Goal: Find specific page/section: Find specific page/section

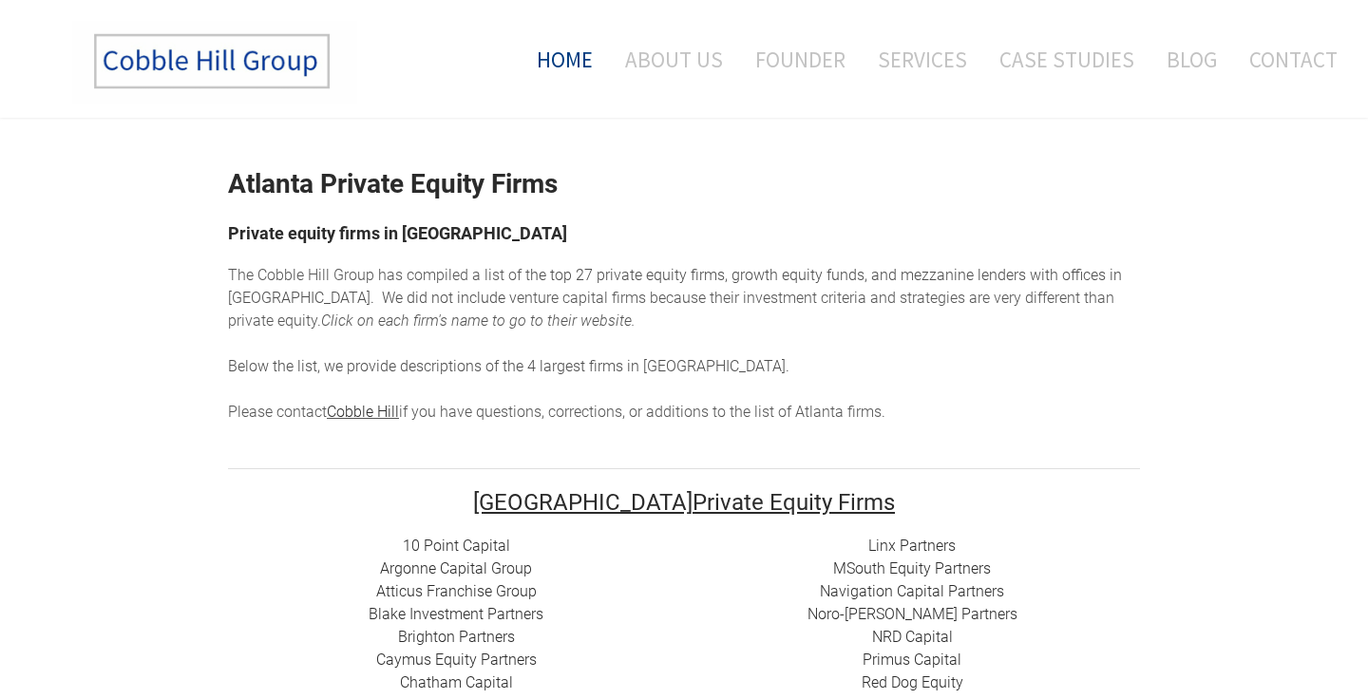
click at [570, 52] on link "Home" at bounding box center [557, 59] width 99 height 79
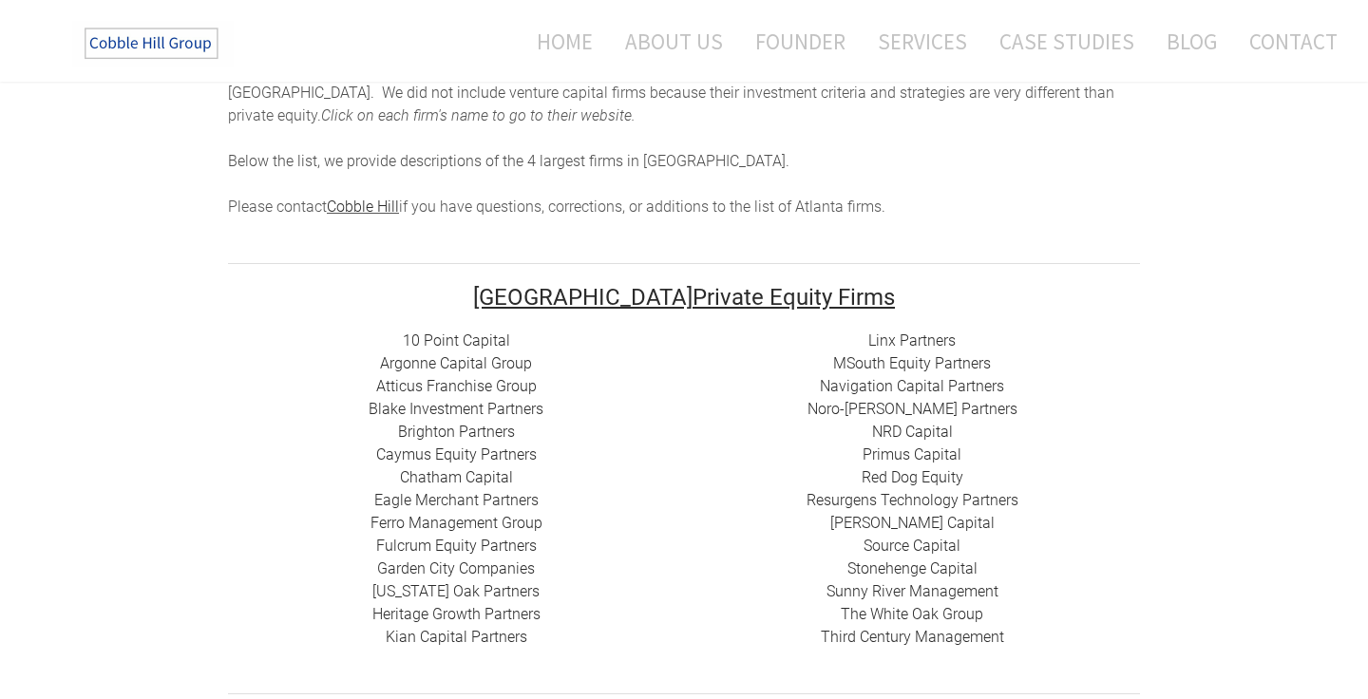
scroll to position [206, 0]
click at [464, 334] on link "10 Point Capital" at bounding box center [456, 340] width 107 height 18
click at [462, 357] on link "Argonne Capital Group" at bounding box center [456, 362] width 152 height 18
click at [492, 409] on link "Blake Investment Partners" at bounding box center [456, 408] width 175 height 18
click at [444, 431] on link "Brighton Partners" at bounding box center [456, 431] width 117 height 18
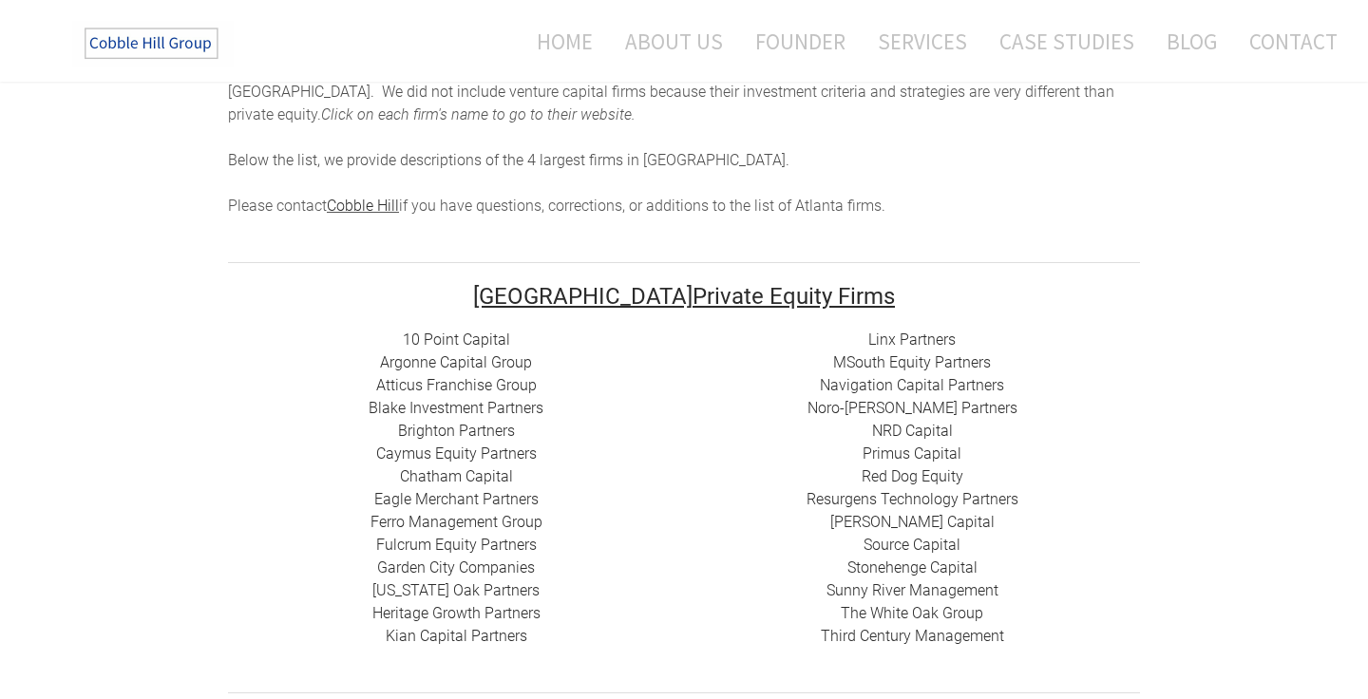
click at [464, 458] on link "Caymus Equity Partners" at bounding box center [456, 454] width 161 height 18
click at [429, 479] on link "Chatham Capital" at bounding box center [456, 477] width 113 height 18
click at [469, 459] on link "Caymus Equity Partners" at bounding box center [456, 454] width 161 height 18
click at [462, 544] on link "Fulcrum Equity Partners​​" at bounding box center [456, 545] width 161 height 18
click at [484, 568] on link "Garden City Companies" at bounding box center [456, 568] width 158 height 18
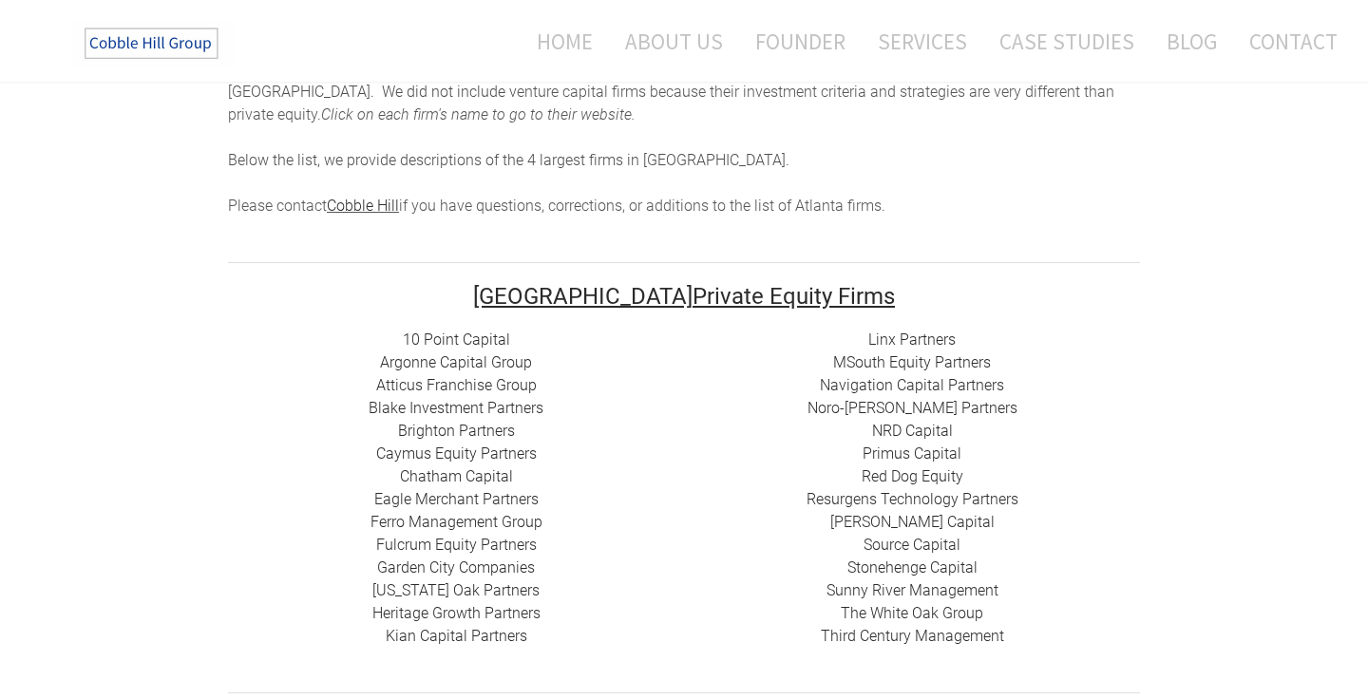
click at [932, 367] on link "MSouth Equity Partners" at bounding box center [912, 362] width 158 height 18
